Goal: Information Seeking & Learning: Learn about a topic

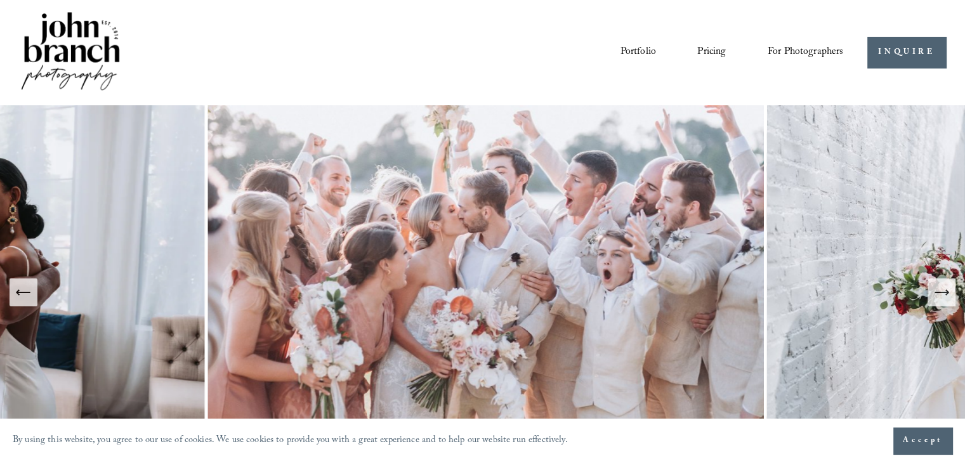
click at [698, 48] on link "Pricing" at bounding box center [711, 53] width 29 height 22
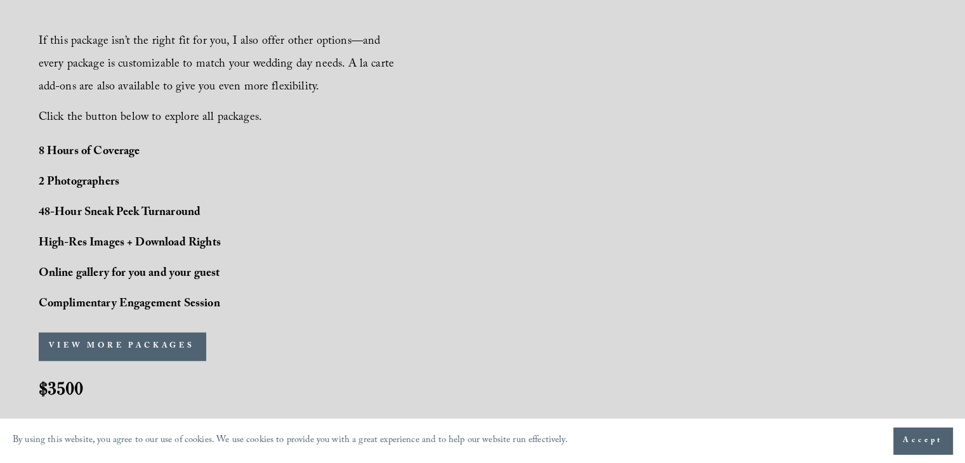
scroll to position [911, 0]
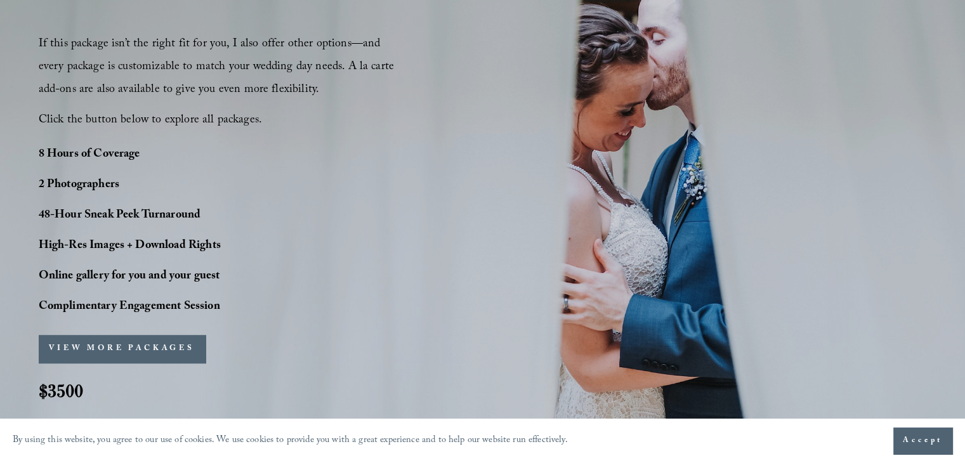
click at [922, 440] on span "Accept" at bounding box center [923, 441] width 40 height 13
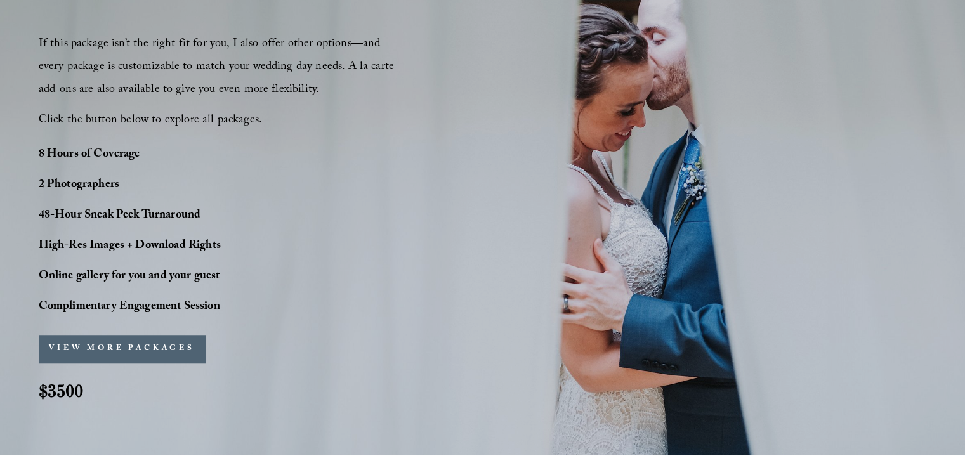
scroll to position [895, 0]
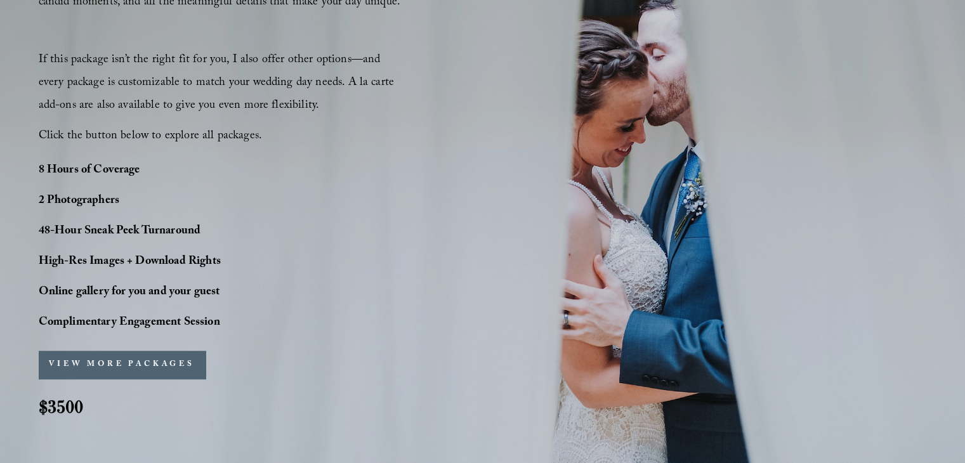
click at [114, 384] on div "VIEW MORE PACKAGES PACKAGES SIGN-UP Name * Fiancé's Name * Email *" at bounding box center [203, 365] width 329 height 45
click at [105, 377] on button "VIEW MORE PACKAGES" at bounding box center [122, 365] width 167 height 28
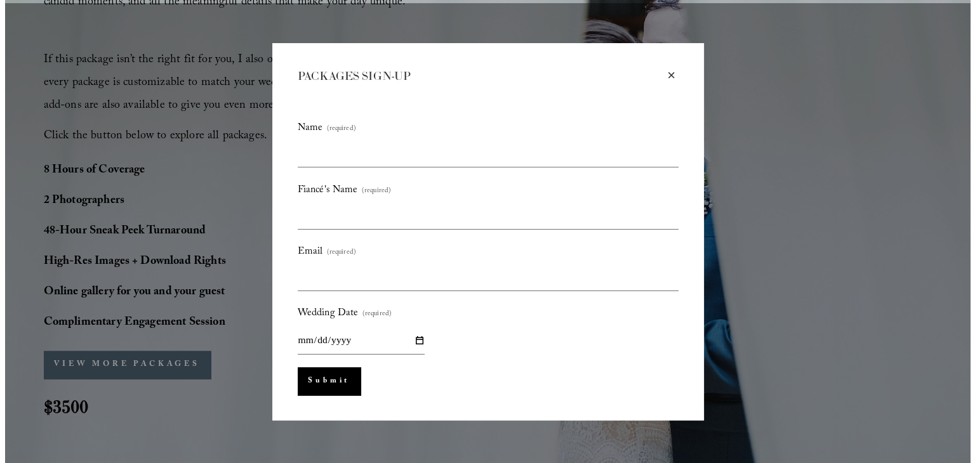
scroll to position [899, 0]
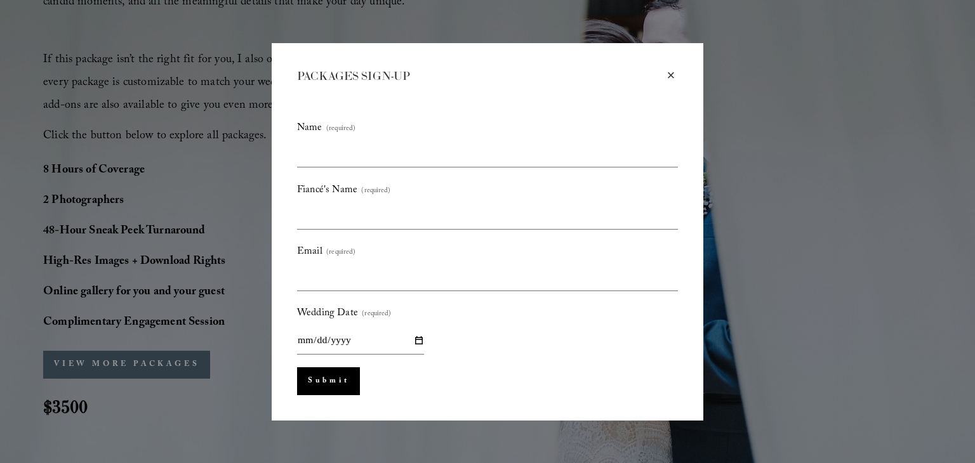
click at [0, 331] on div "× PACKAGES SIGN-UP Name (required) Fiancé's Name (required) Email (required) We…" at bounding box center [487, 231] width 975 height 463
click at [673, 73] on div "× PACKAGES SIGN-UP Name (required) Fiancé's Name (required) Email (required) We…" at bounding box center [488, 232] width 432 height 378
click at [667, 76] on div "×" at bounding box center [671, 76] width 14 height 14
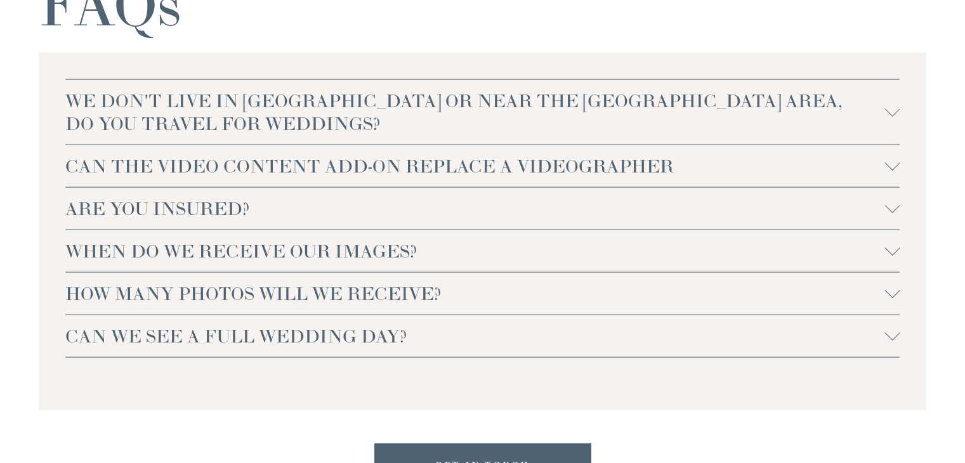
scroll to position [2774, 0]
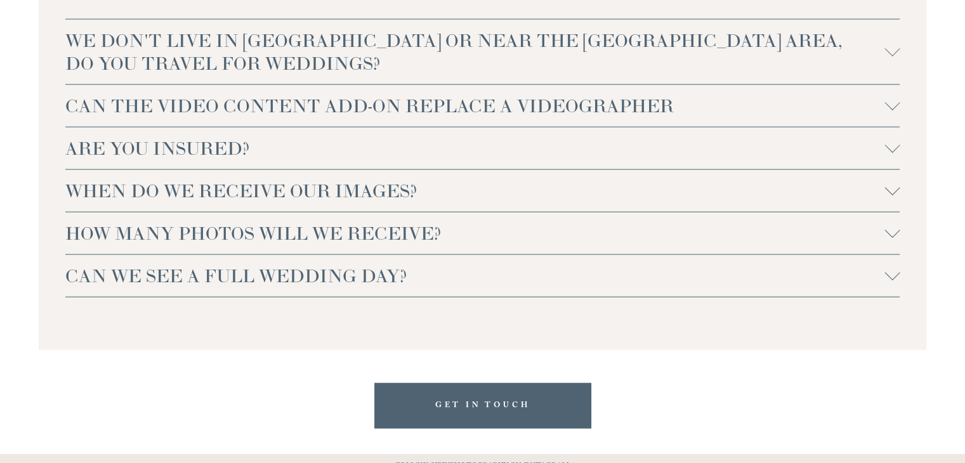
click at [362, 195] on span "WHEN DO WE RECEIVE OUR IMAGES?" at bounding box center [475, 191] width 820 height 23
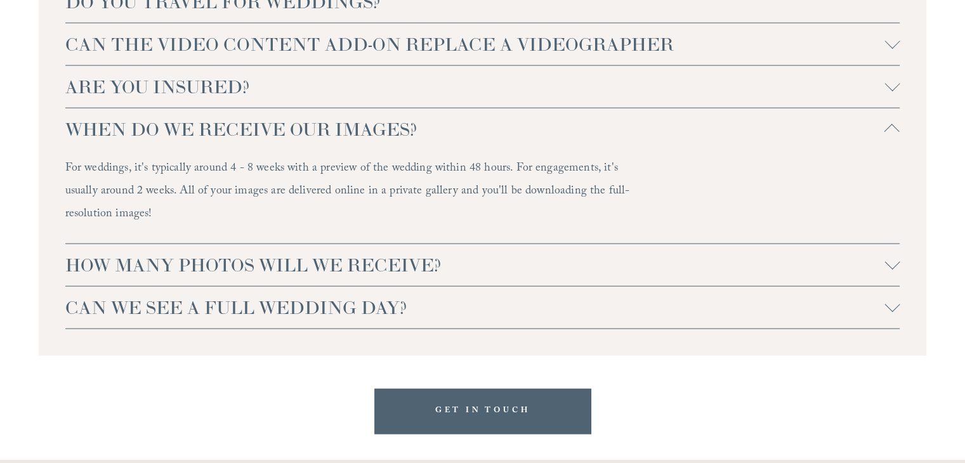
scroll to position [2837, 0]
click at [150, 272] on span "HOW MANY PHOTOS WILL WE RECEIVE?" at bounding box center [475, 264] width 820 height 23
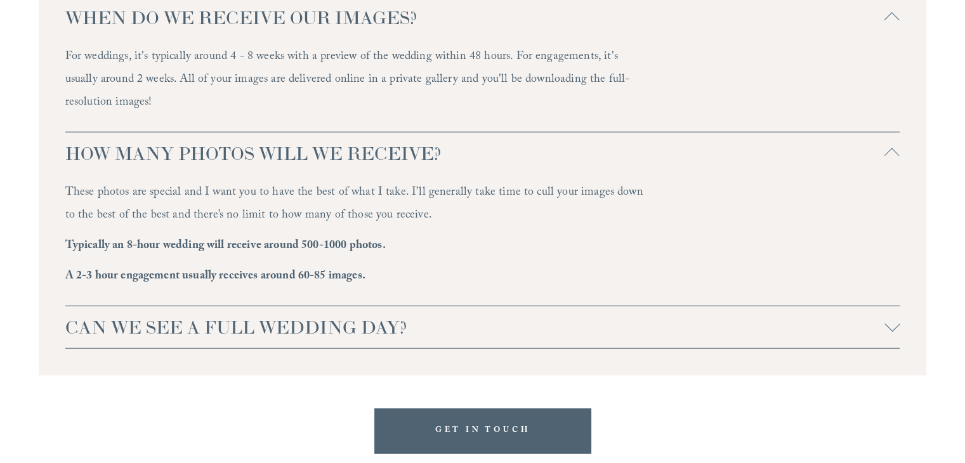
scroll to position [2952, 0]
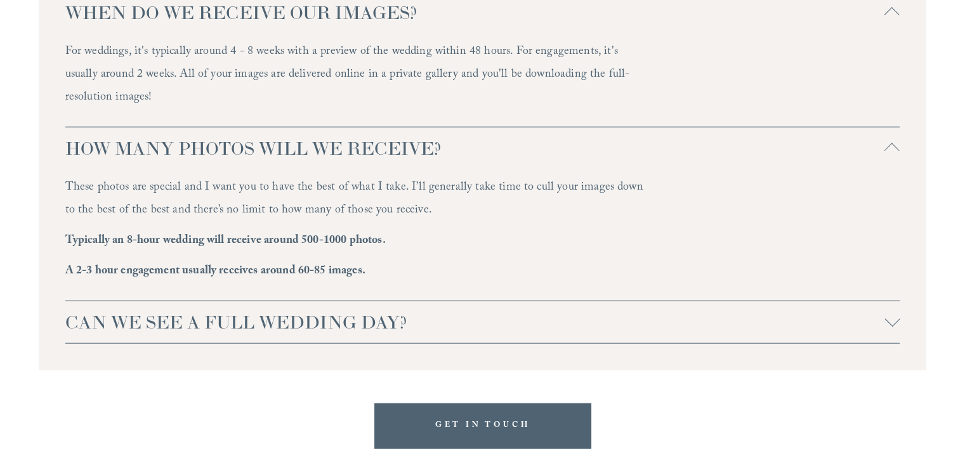
click at [106, 316] on span "CAN WE SEE A FULL WEDDING DAY?" at bounding box center [475, 322] width 820 height 23
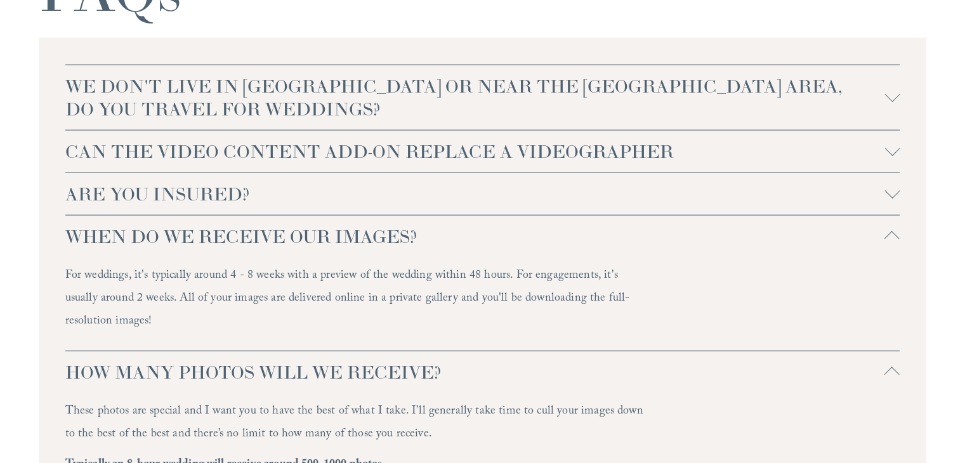
scroll to position [2725, 0]
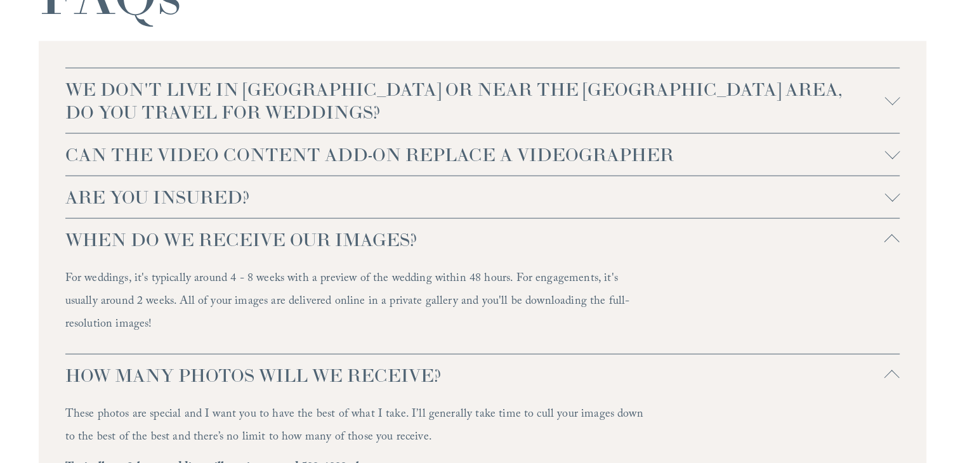
click at [116, 204] on span "ARE YOU INSURED?" at bounding box center [475, 197] width 820 height 23
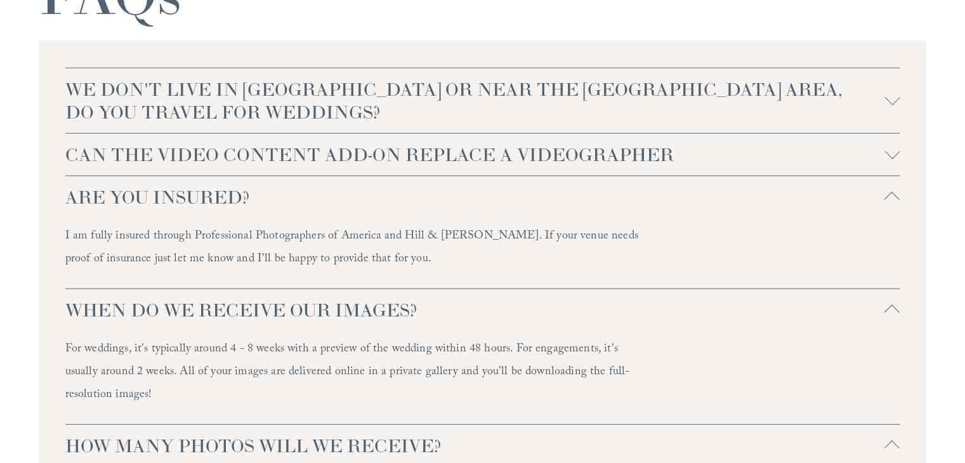
click at [84, 164] on span "CAN THE VIDEO CONTENT ADD-ON REPLACE A VIDEOGRAPHER" at bounding box center [475, 154] width 820 height 23
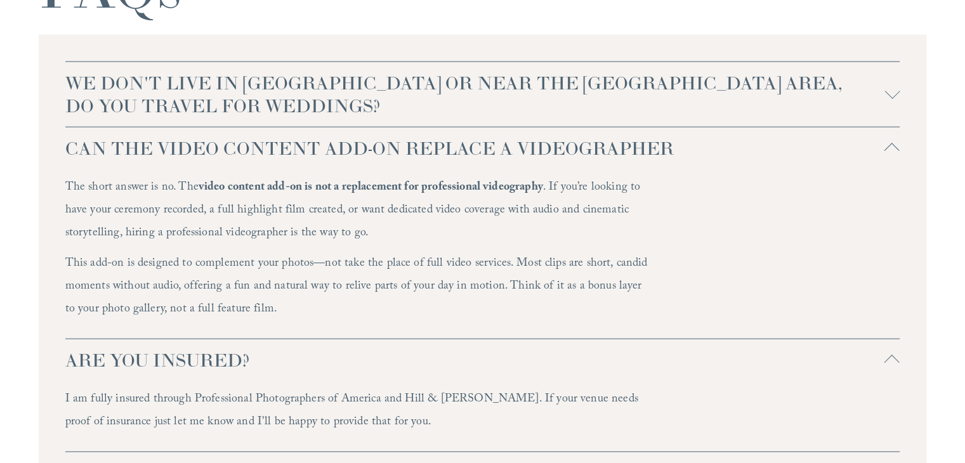
scroll to position [2734, 0]
click at [71, 101] on span "WE DON'T LIVE IN [GEOGRAPHIC_DATA] OR NEAR THE [GEOGRAPHIC_DATA] AREA, DO YOU T…" at bounding box center [475, 92] width 820 height 46
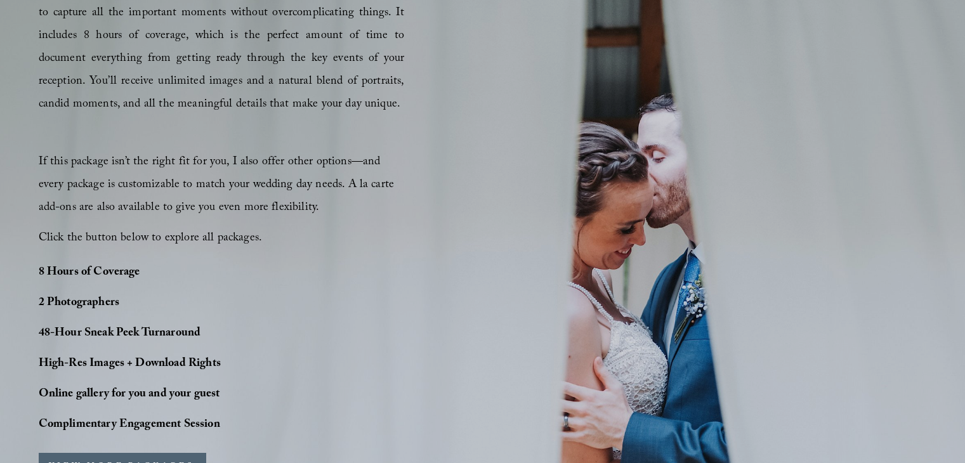
scroll to position [769, 0]
